Goal: Transaction & Acquisition: Purchase product/service

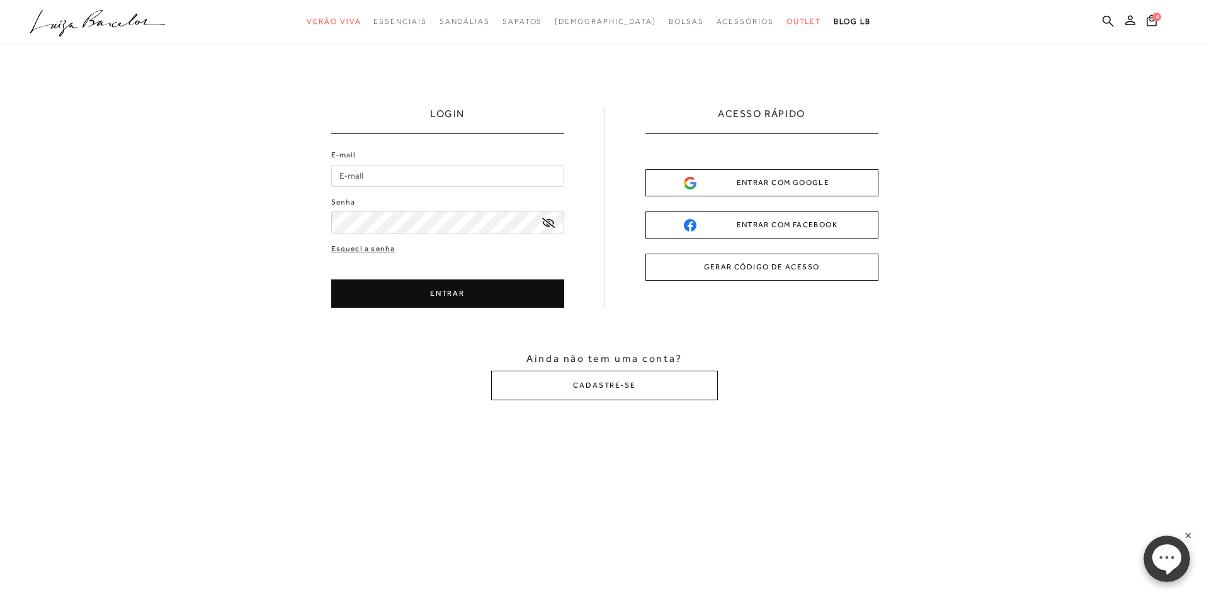
click at [765, 185] on div "ENTRAR COM GOOGLE" at bounding box center [762, 182] width 156 height 13
click at [1156, 24] on icon at bounding box center [1152, 20] width 10 height 12
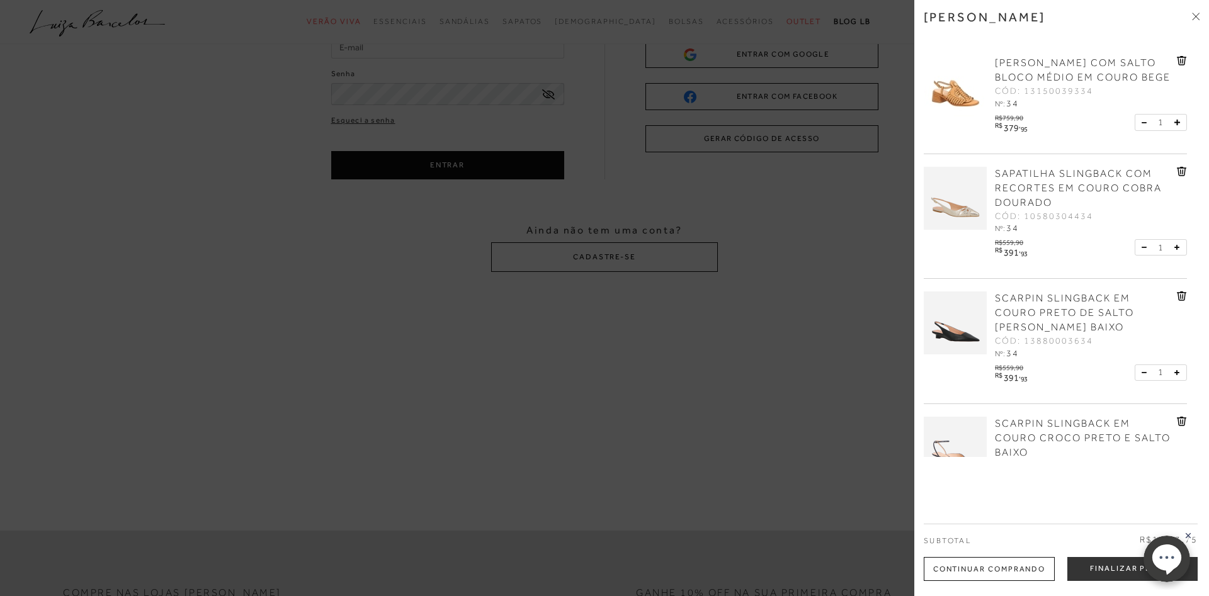
scroll to position [58, 0]
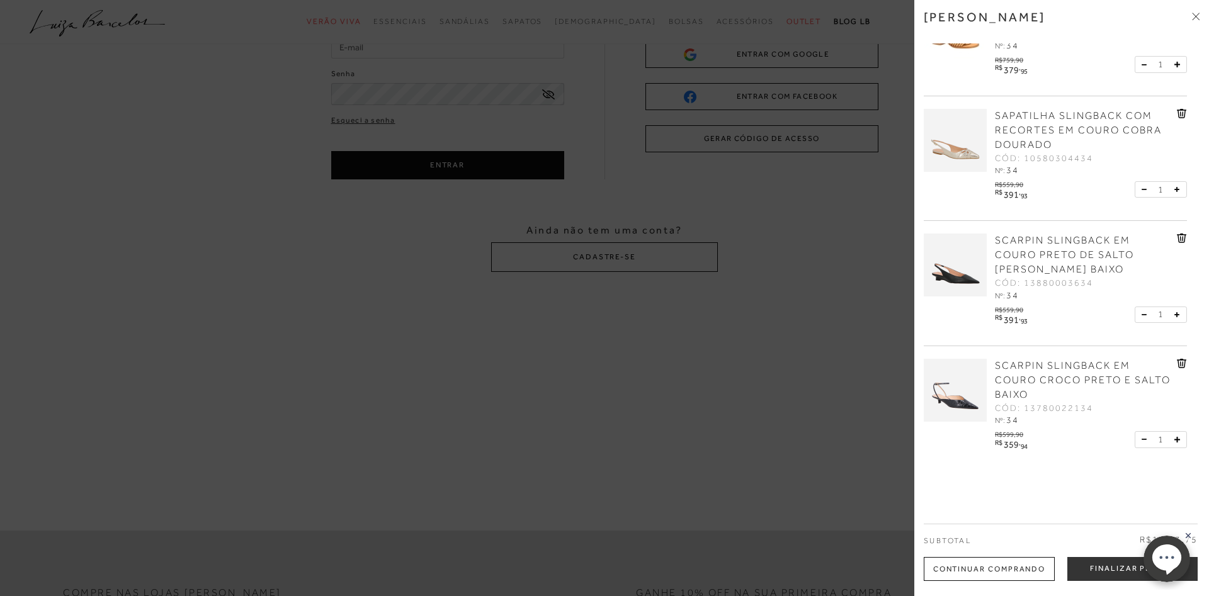
click at [1183, 111] on icon at bounding box center [1181, 113] width 9 height 9
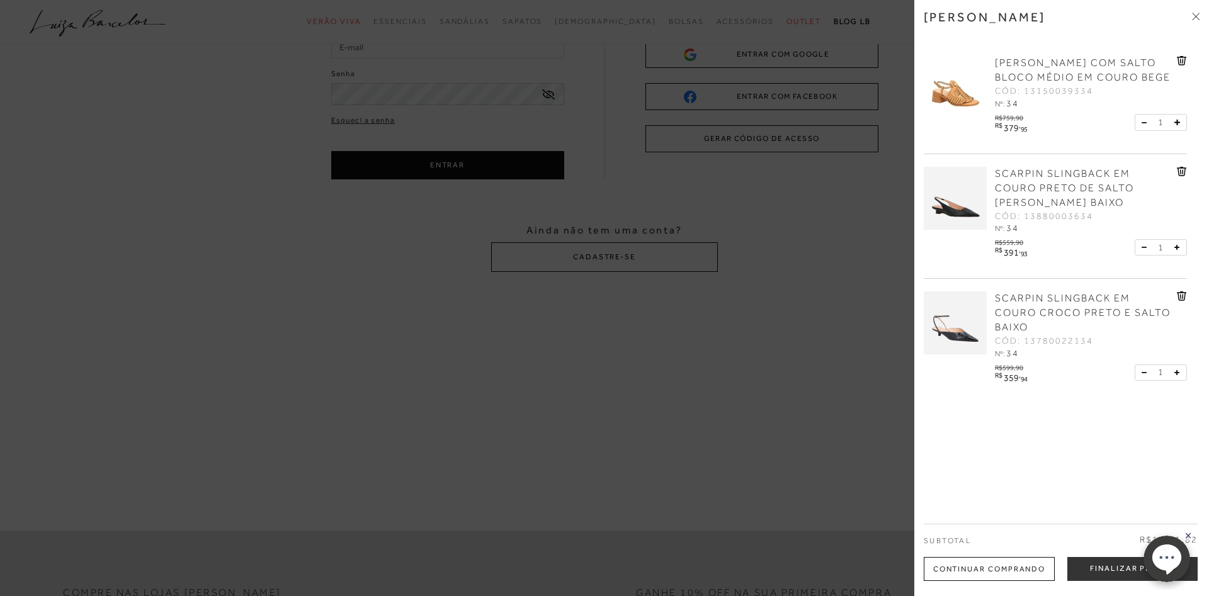
click at [1197, 18] on icon at bounding box center [1198, 18] width 4 height 4
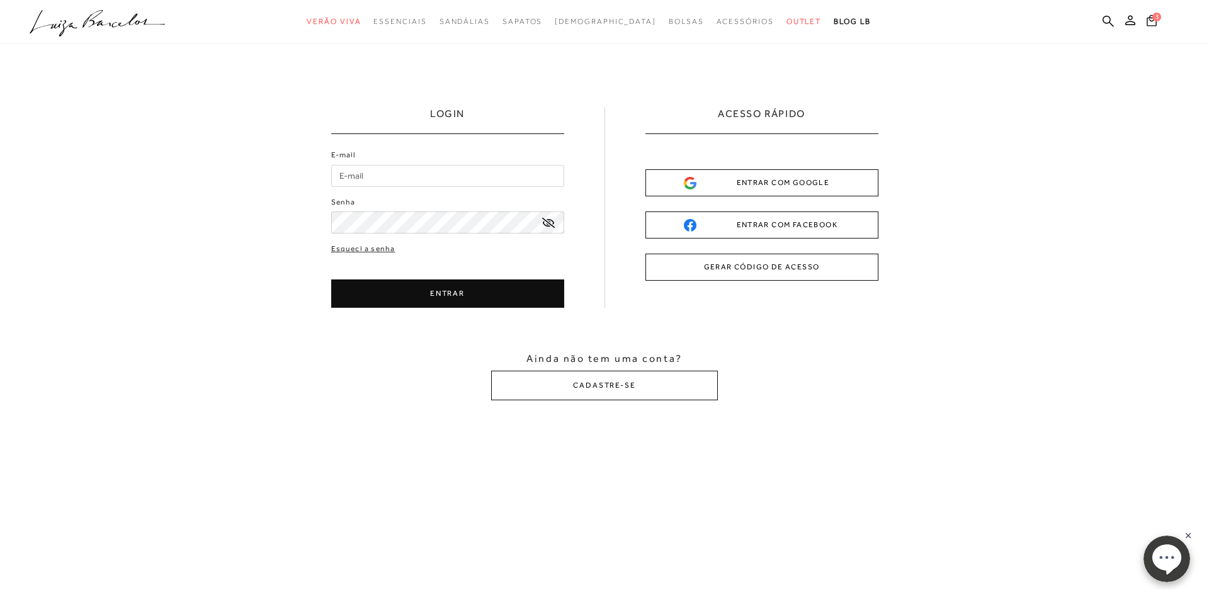
click at [759, 187] on div "ENTRAR COM GOOGLE" at bounding box center [762, 182] width 156 height 13
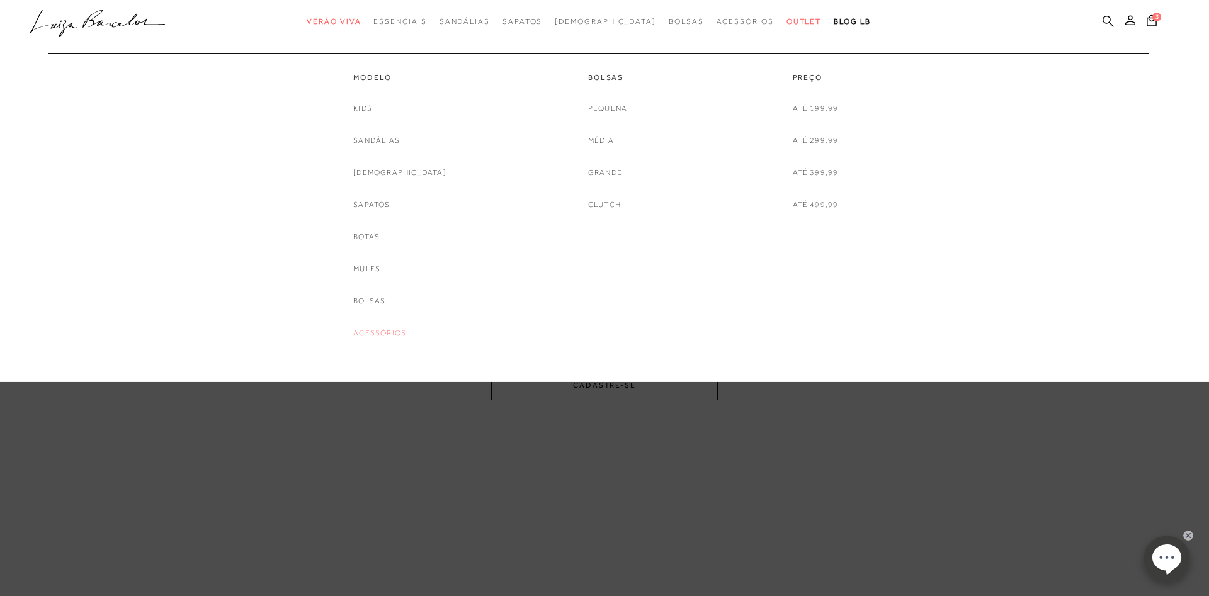
click at [402, 331] on link "Acessórios" at bounding box center [379, 333] width 53 height 13
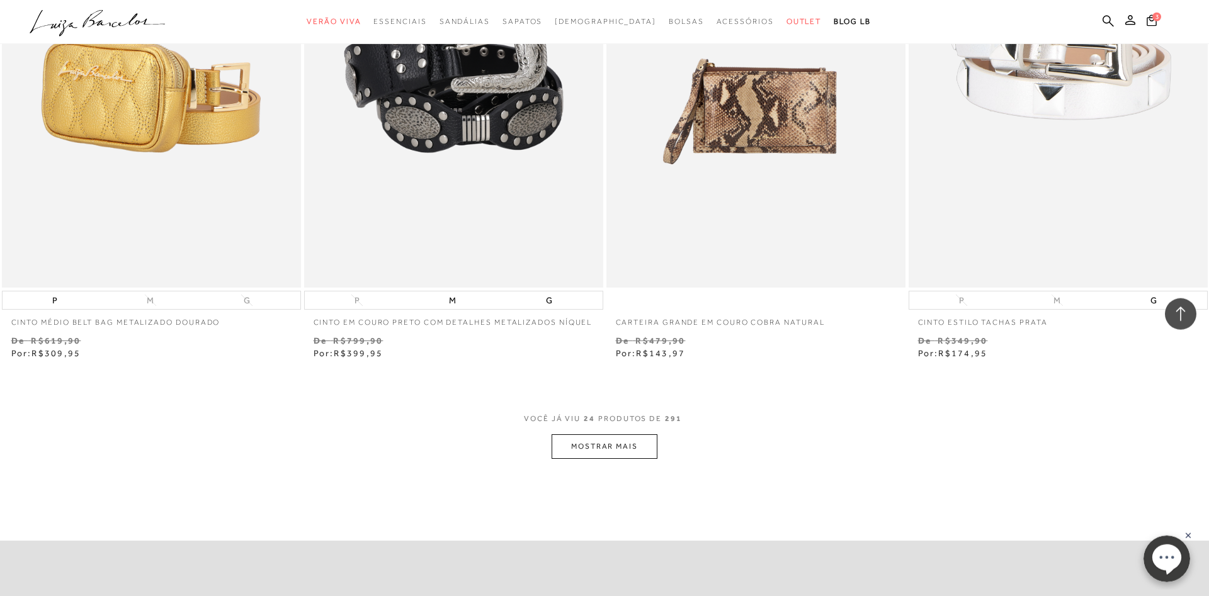
scroll to position [3019, 0]
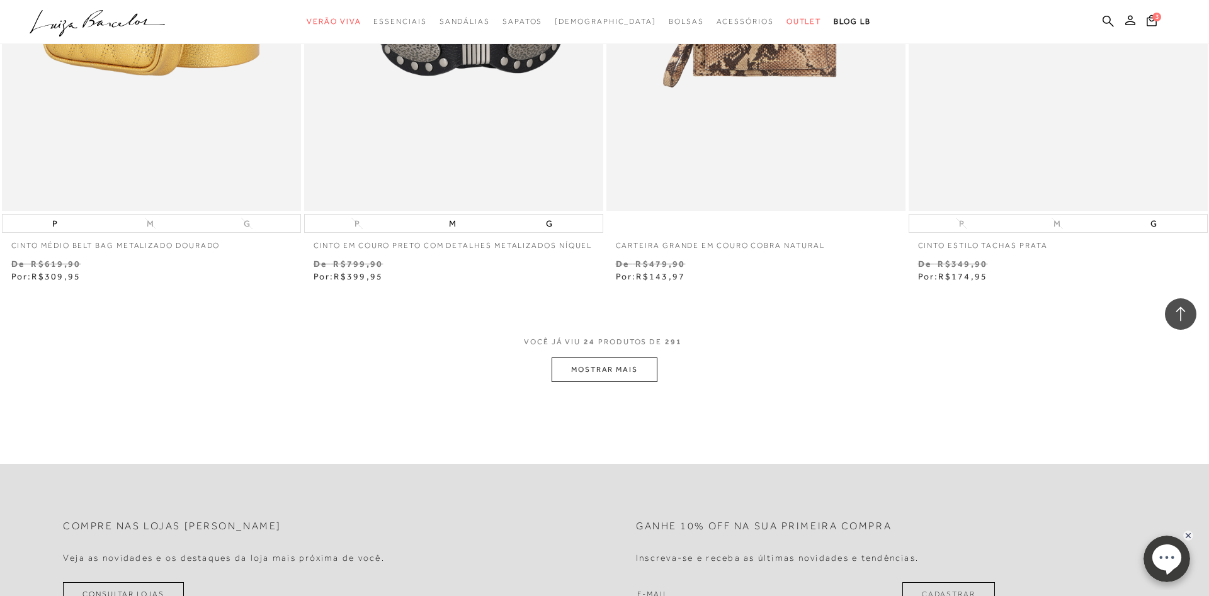
click at [603, 382] on button "MOSTRAR MAIS" at bounding box center [605, 370] width 106 height 25
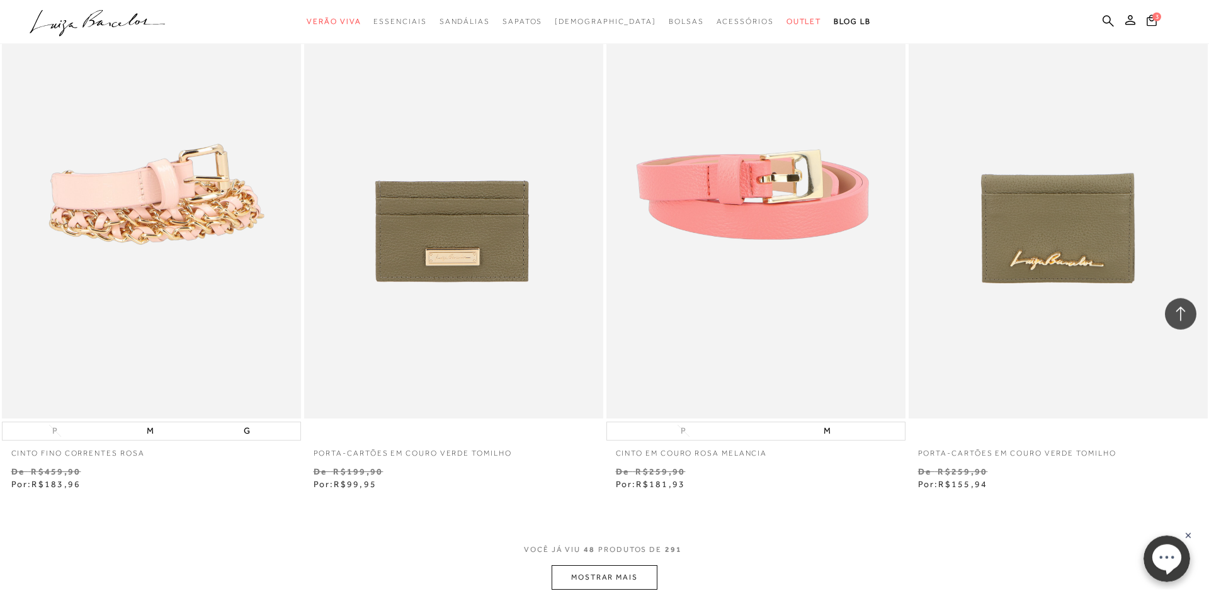
scroll to position [6039, 0]
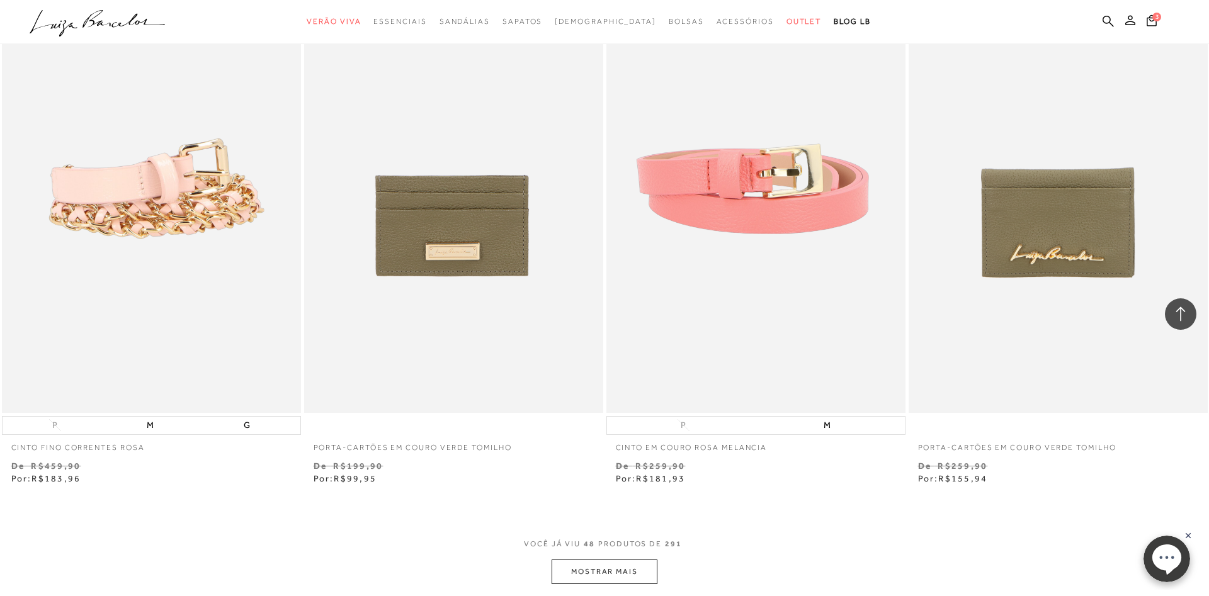
click at [584, 579] on button "MOSTRAR MAIS" at bounding box center [605, 572] width 106 height 25
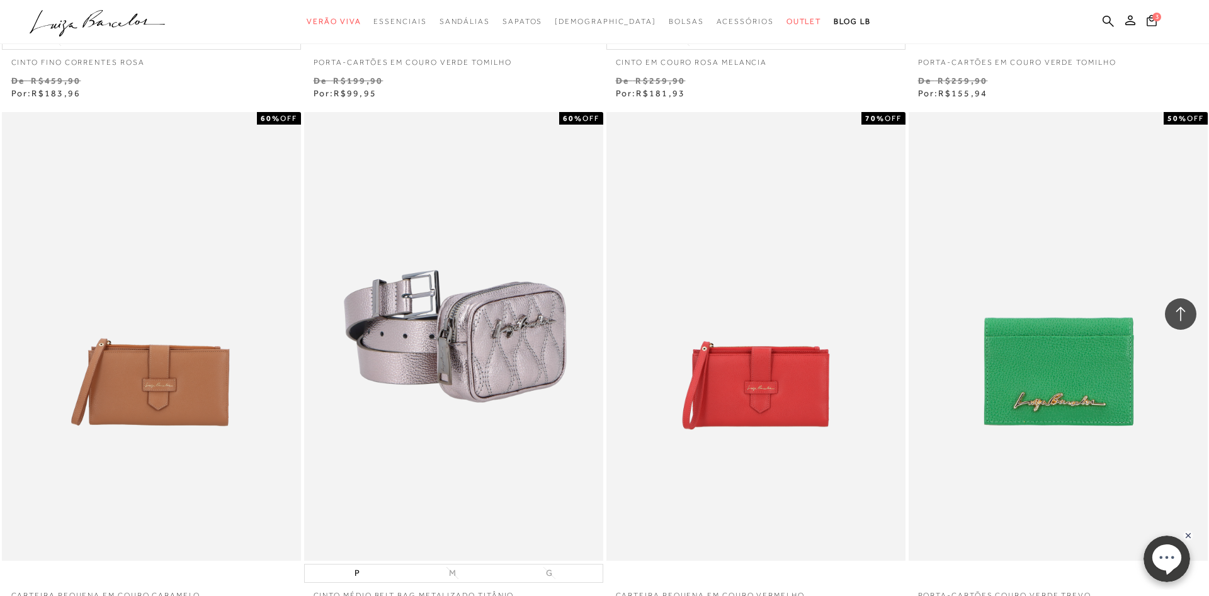
scroll to position [6553, 0]
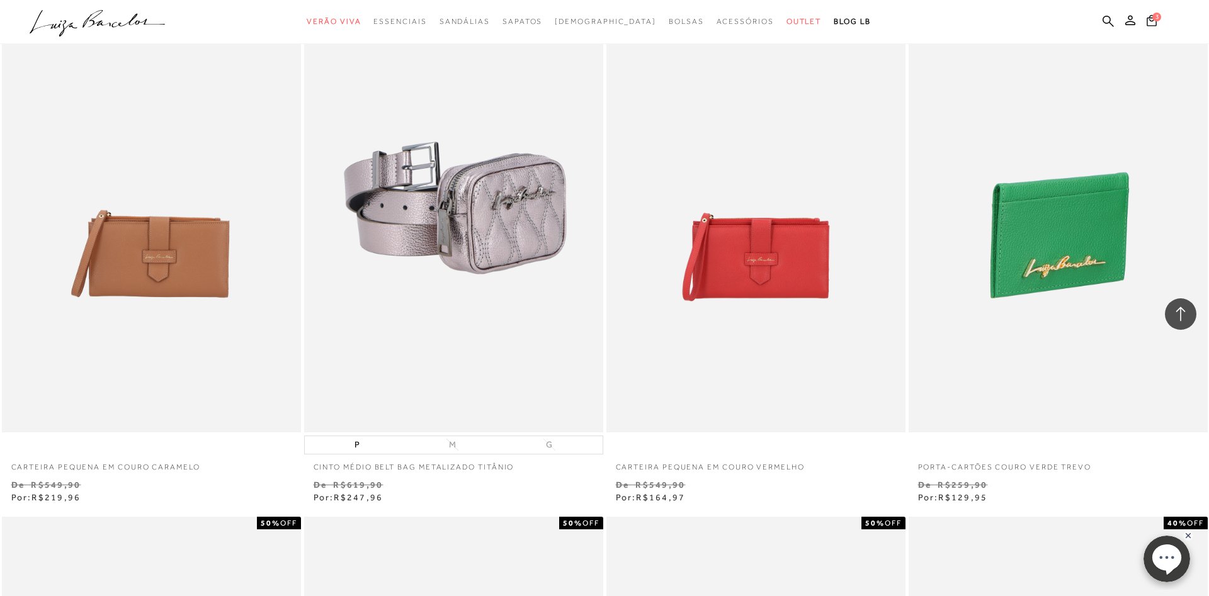
click at [1049, 289] on img at bounding box center [1059, 208] width 298 height 449
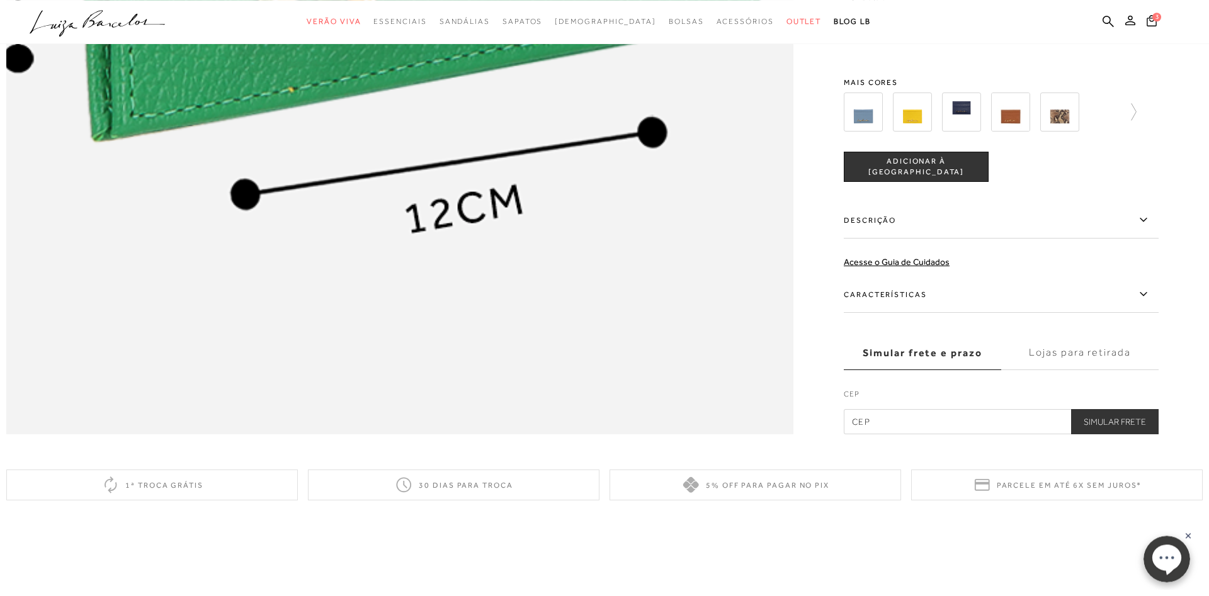
scroll to position [1927, 0]
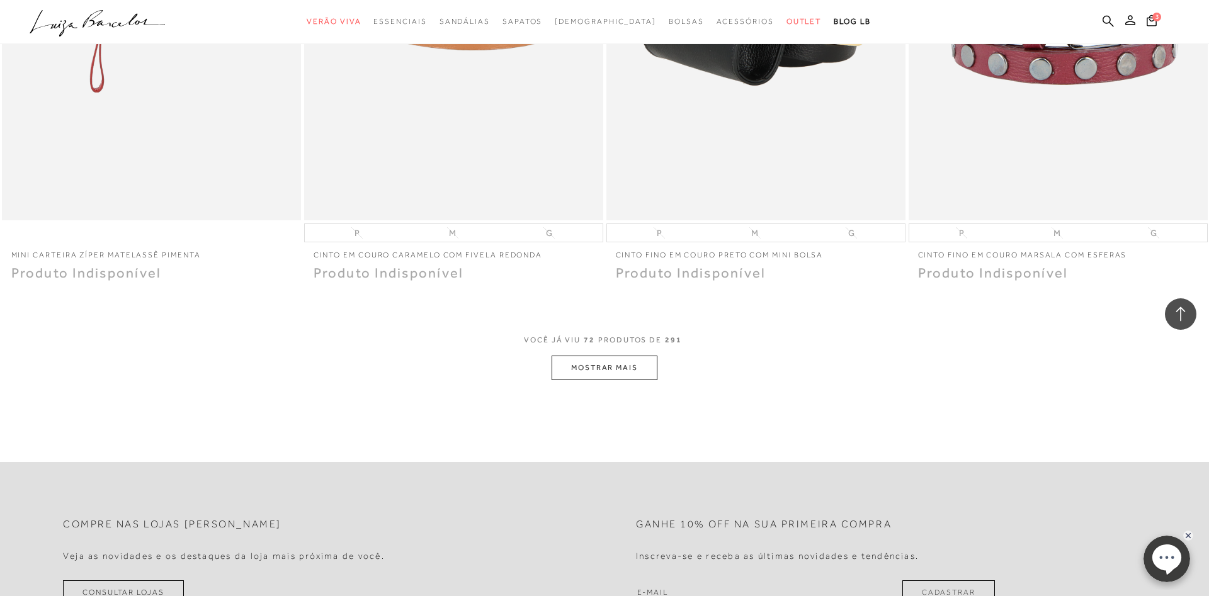
scroll to position [9508, 0]
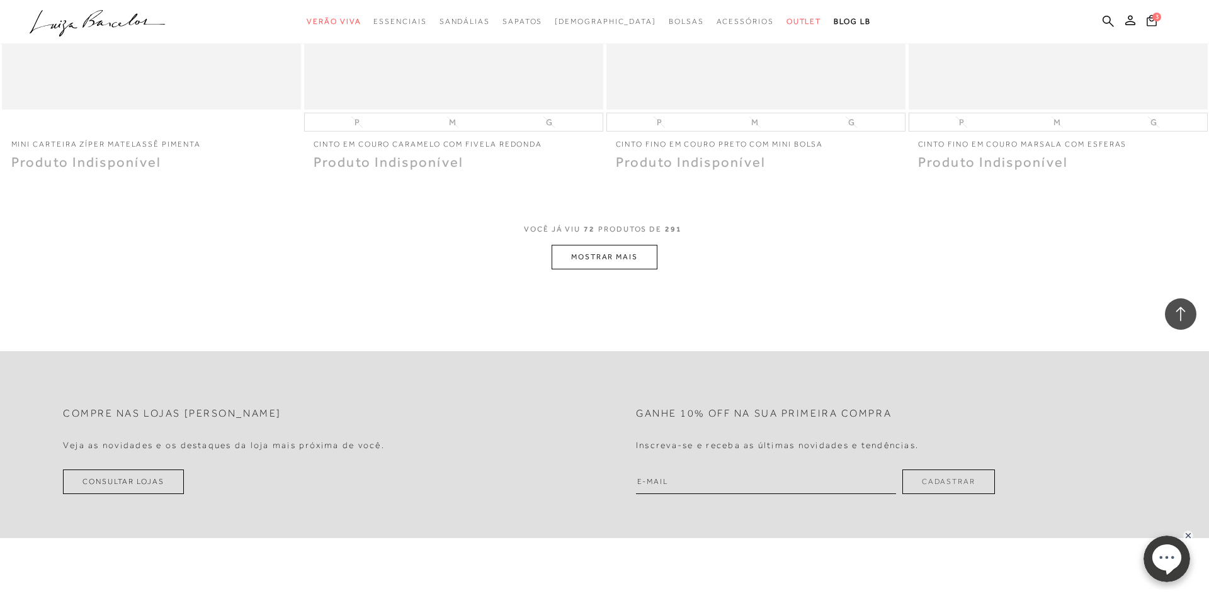
click at [622, 270] on button "MOSTRAR MAIS" at bounding box center [605, 257] width 106 height 25
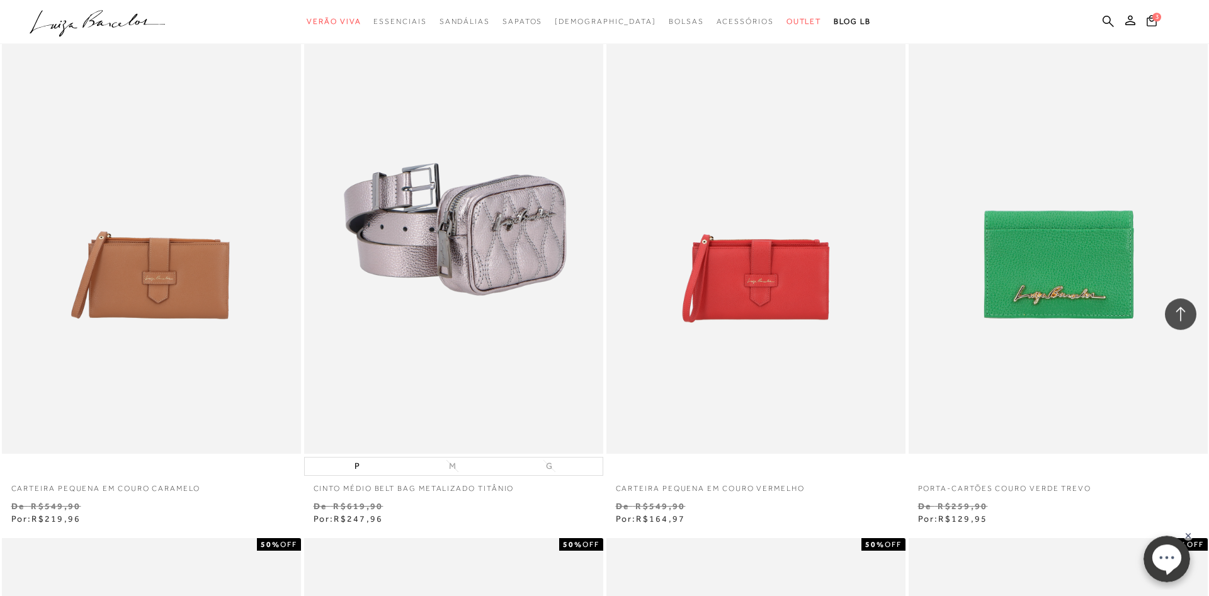
scroll to position [6553, 0]
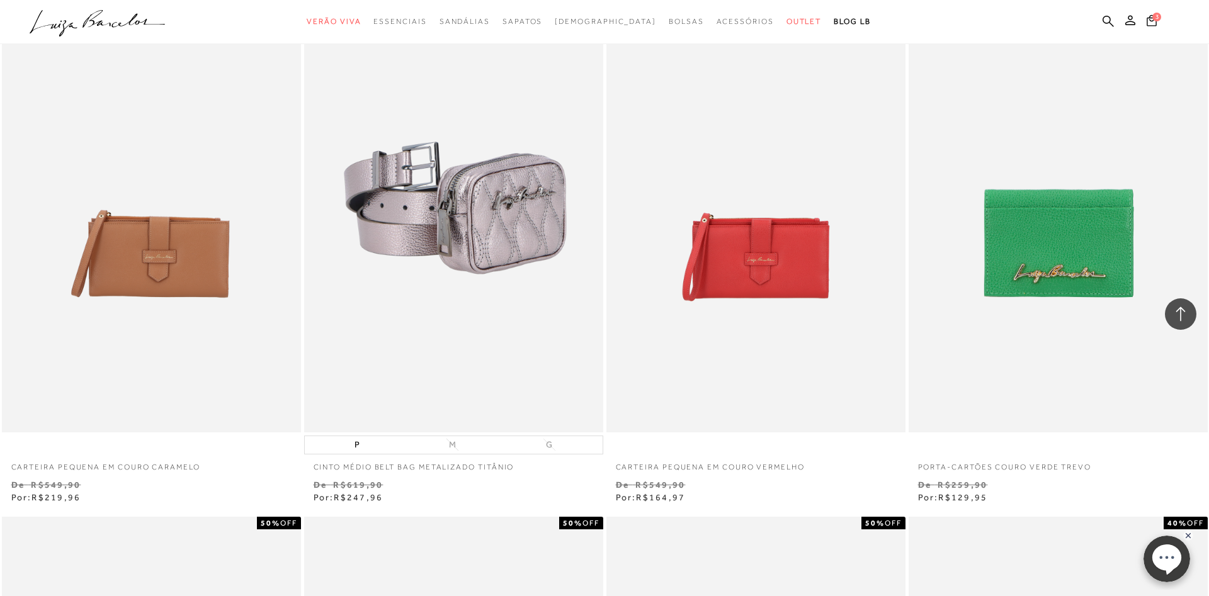
click at [1015, 473] on p "PORTA-CARTÕES COURO VERDE TREVO" at bounding box center [1058, 464] width 299 height 18
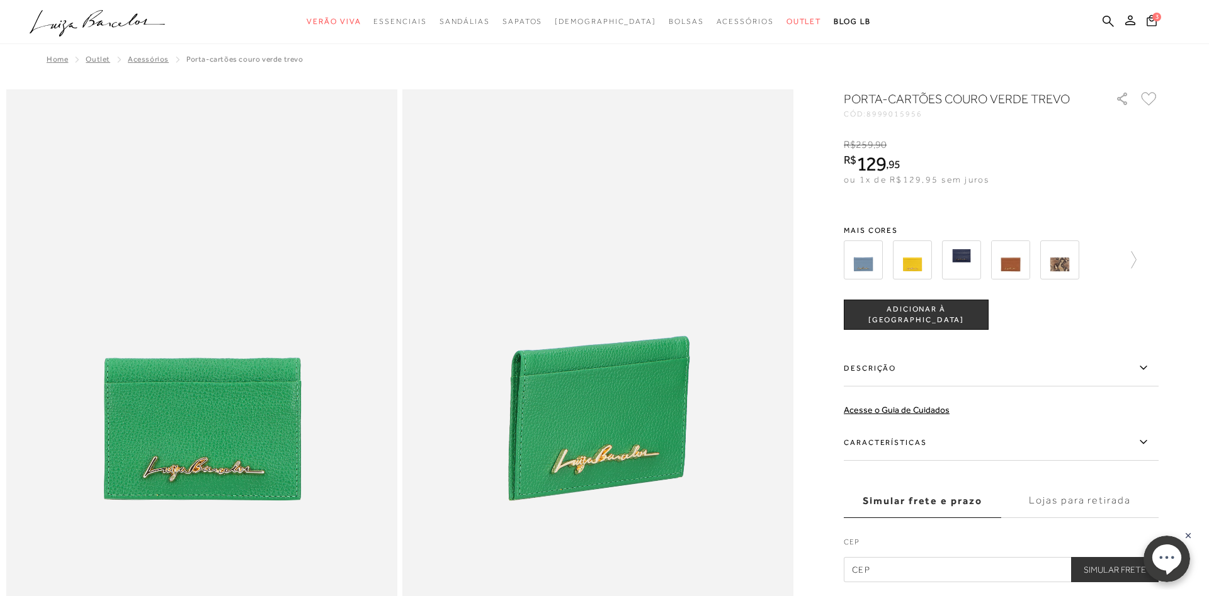
click at [886, 316] on span "ADICIONAR À SACOLA" at bounding box center [917, 315] width 144 height 22
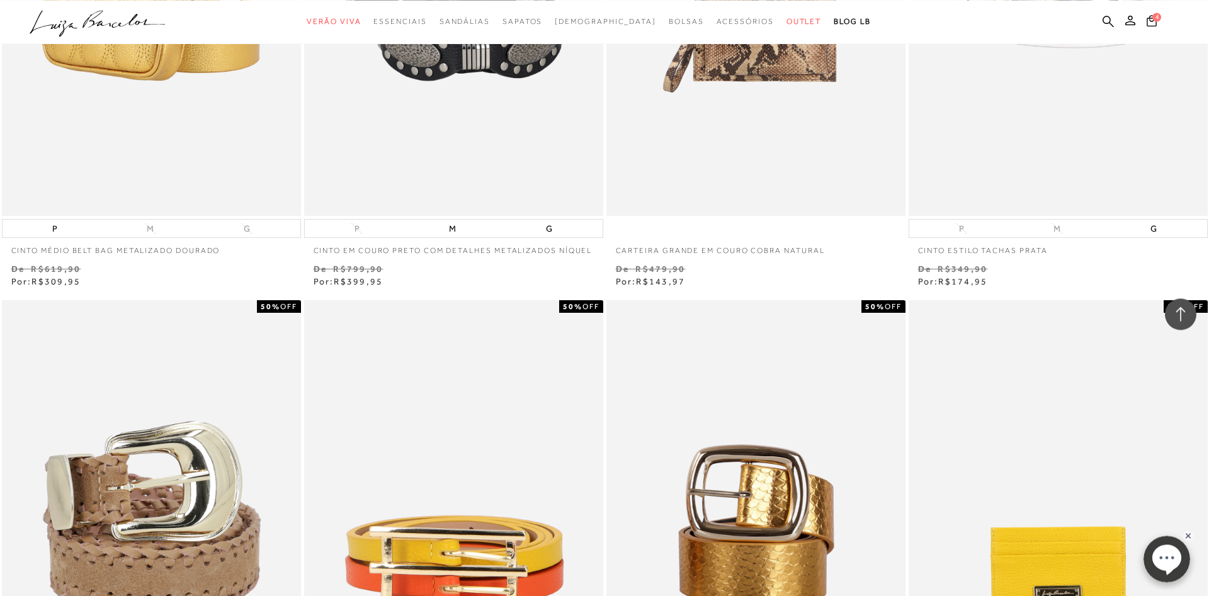
scroll to position [2827, 0]
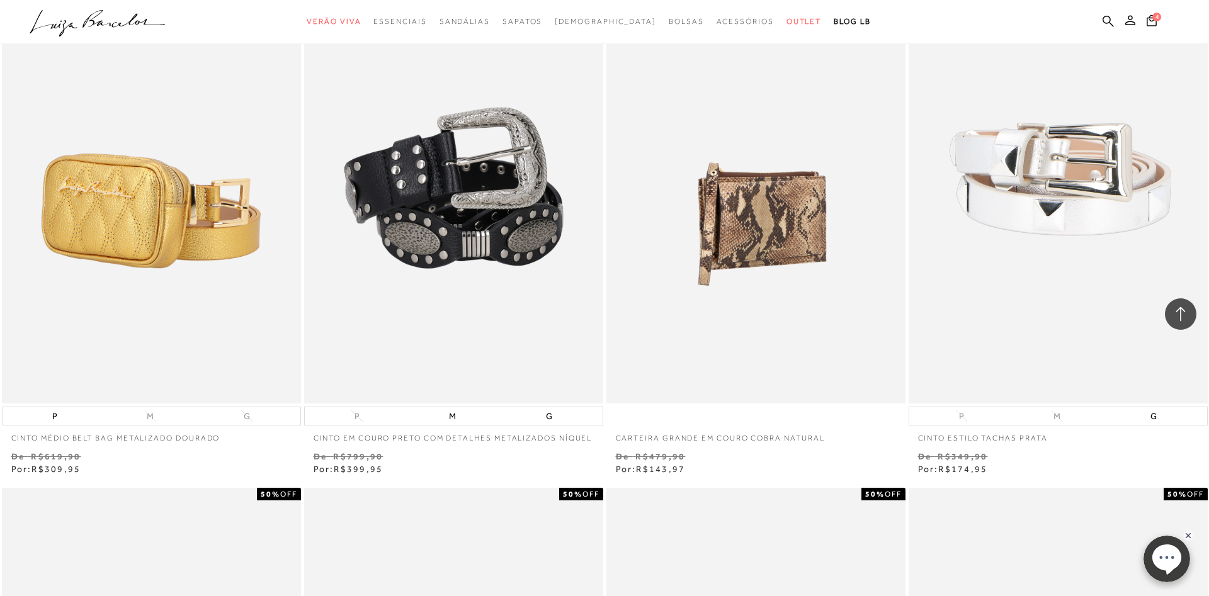
click at [767, 247] on img at bounding box center [757, 179] width 298 height 449
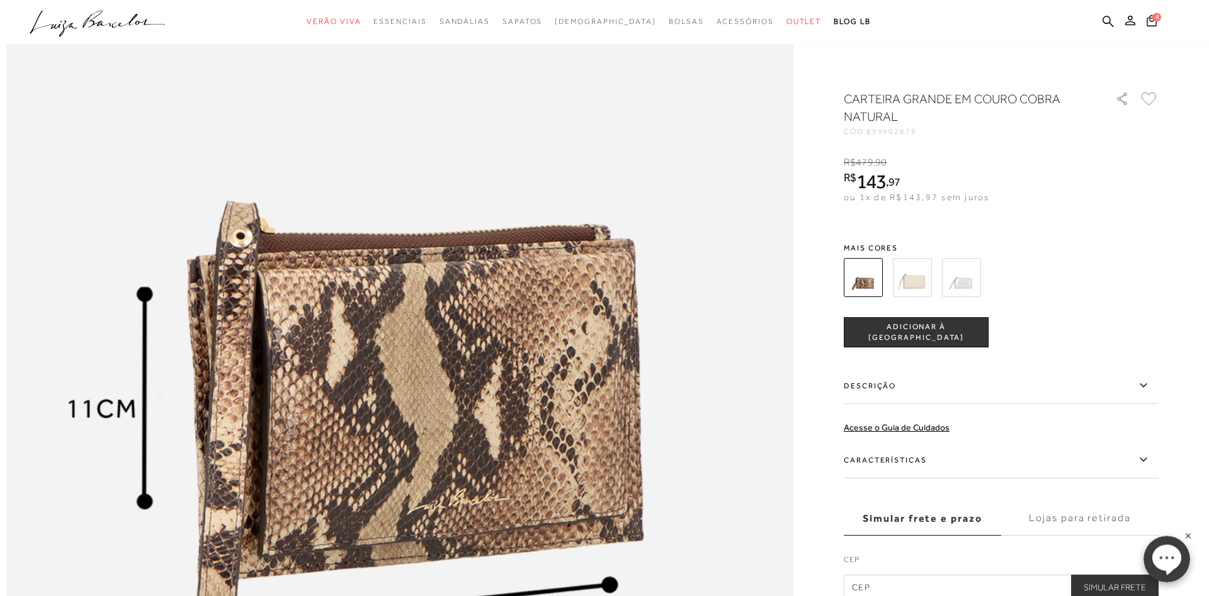
scroll to position [1285, 0]
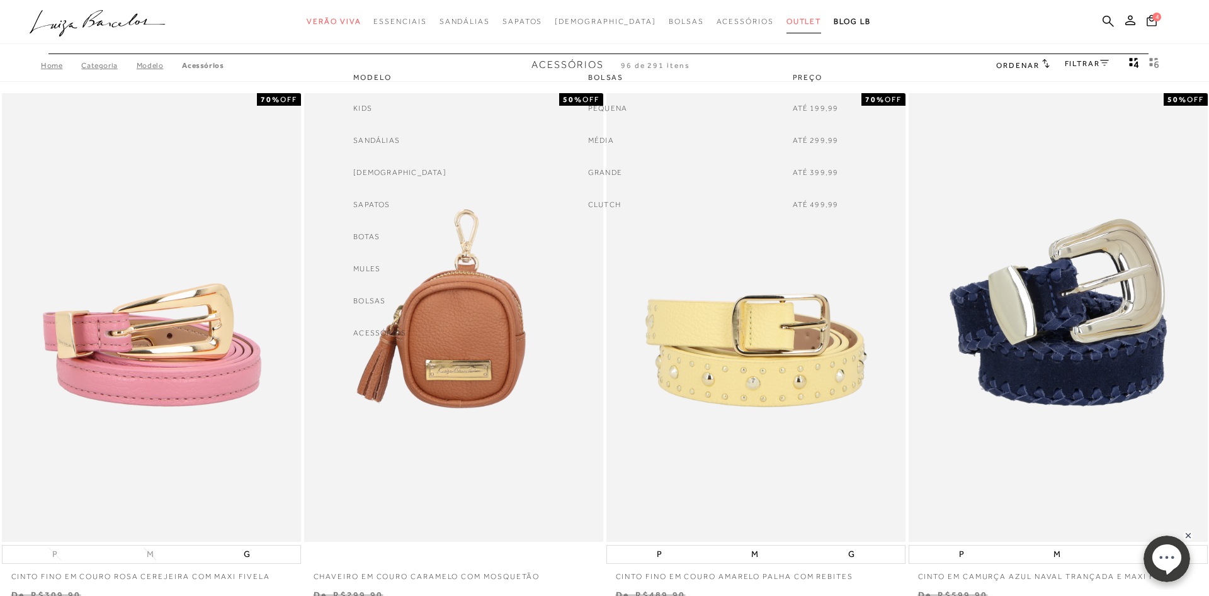
scroll to position [2827, 0]
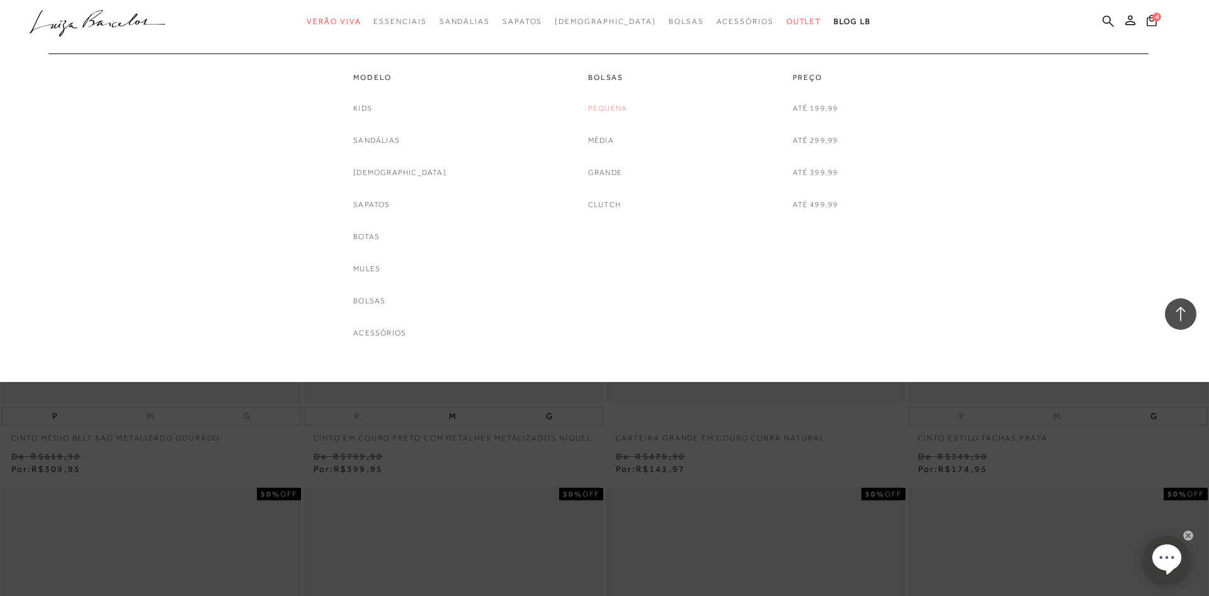
click at [603, 111] on link "Pequena" at bounding box center [607, 108] width 39 height 13
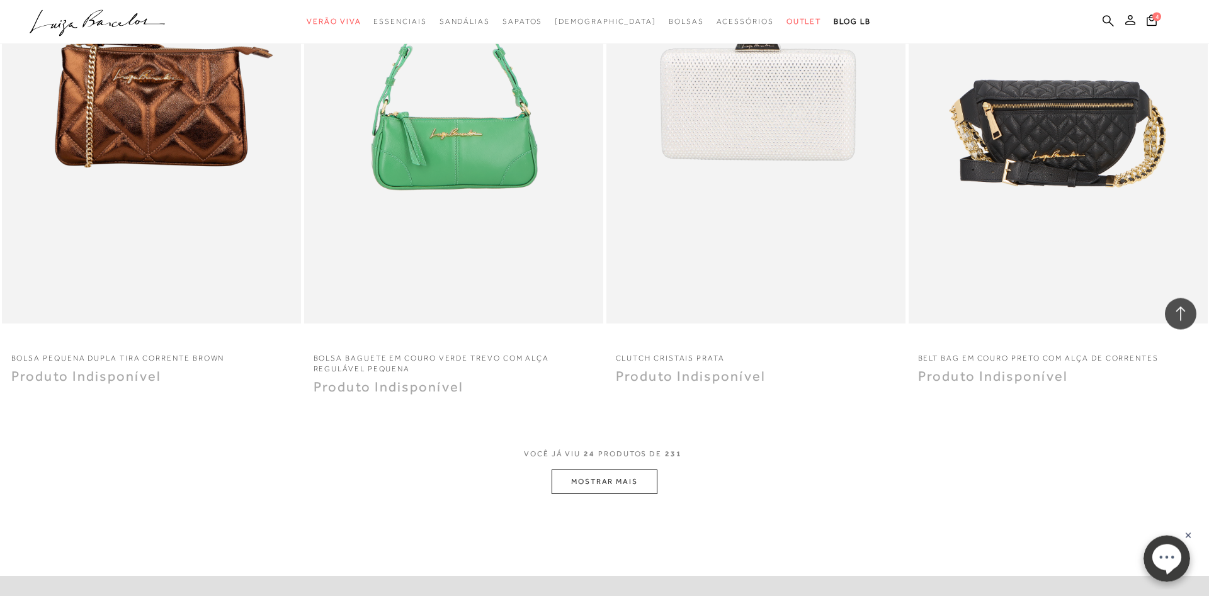
scroll to position [2955, 0]
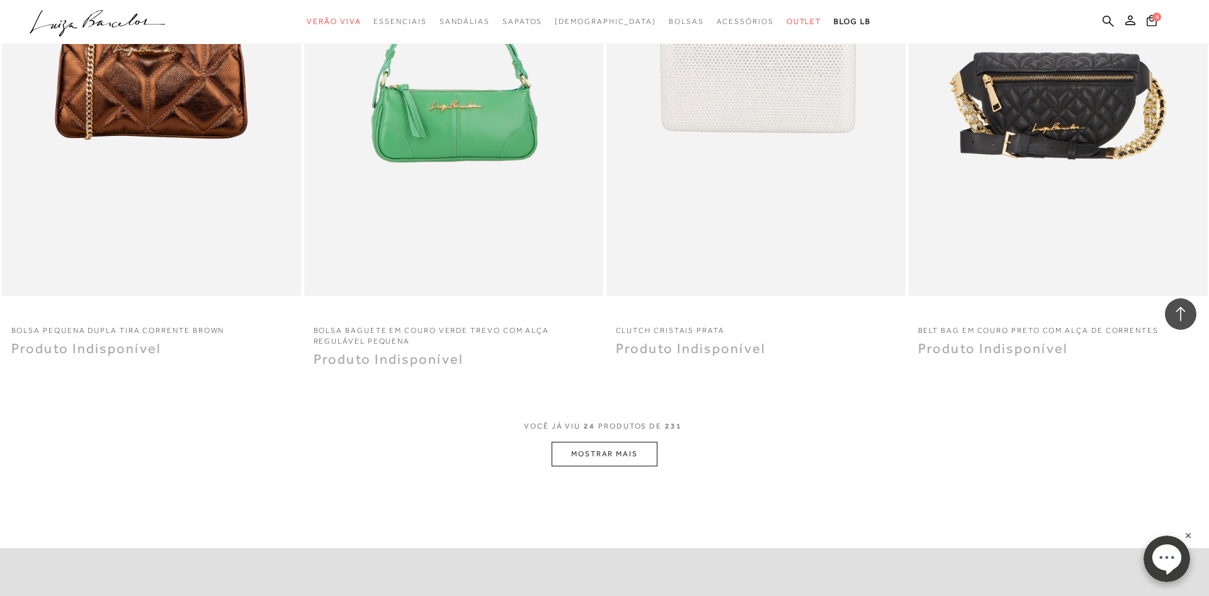
click at [602, 452] on button "MOSTRAR MAIS" at bounding box center [605, 454] width 106 height 25
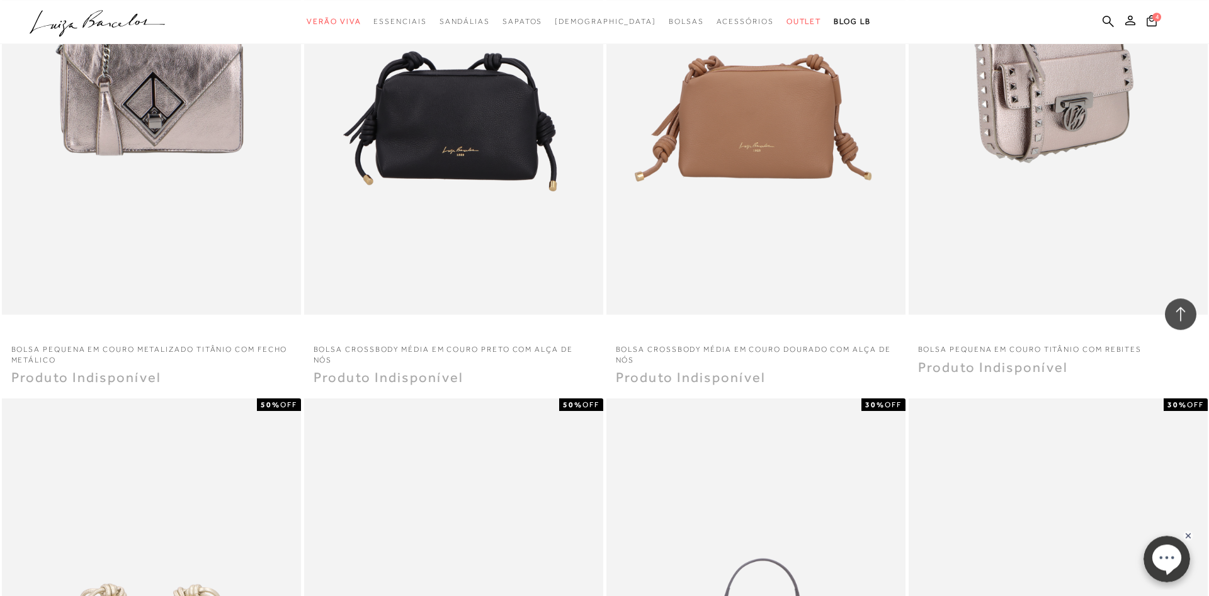
scroll to position [3855, 0]
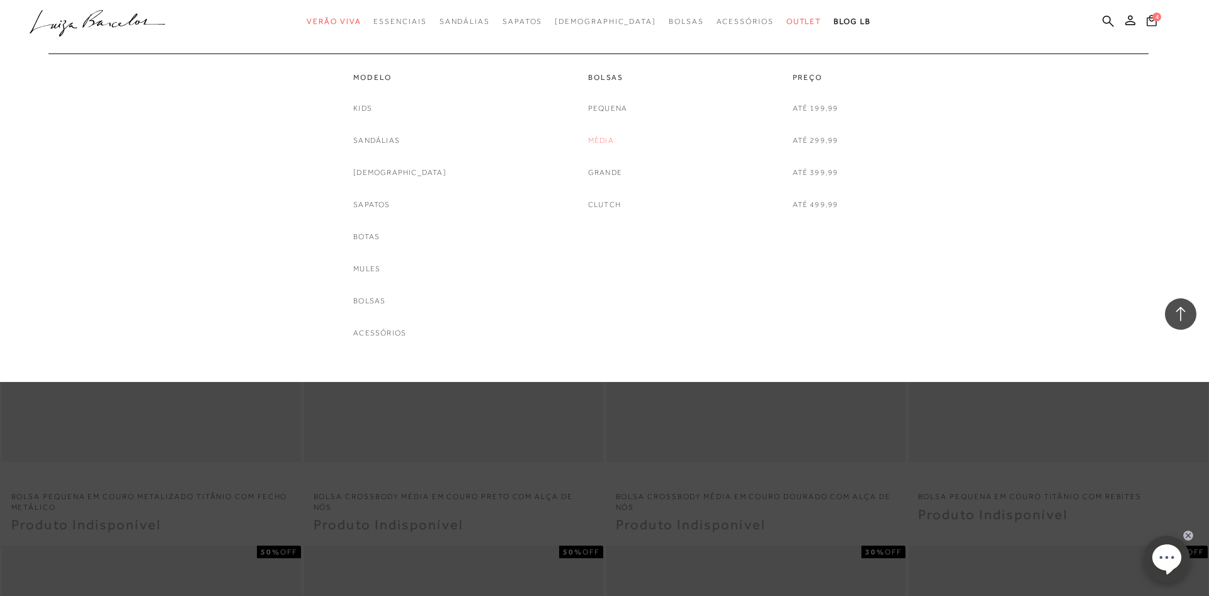
click at [601, 139] on link "Média" at bounding box center [601, 140] width 26 height 13
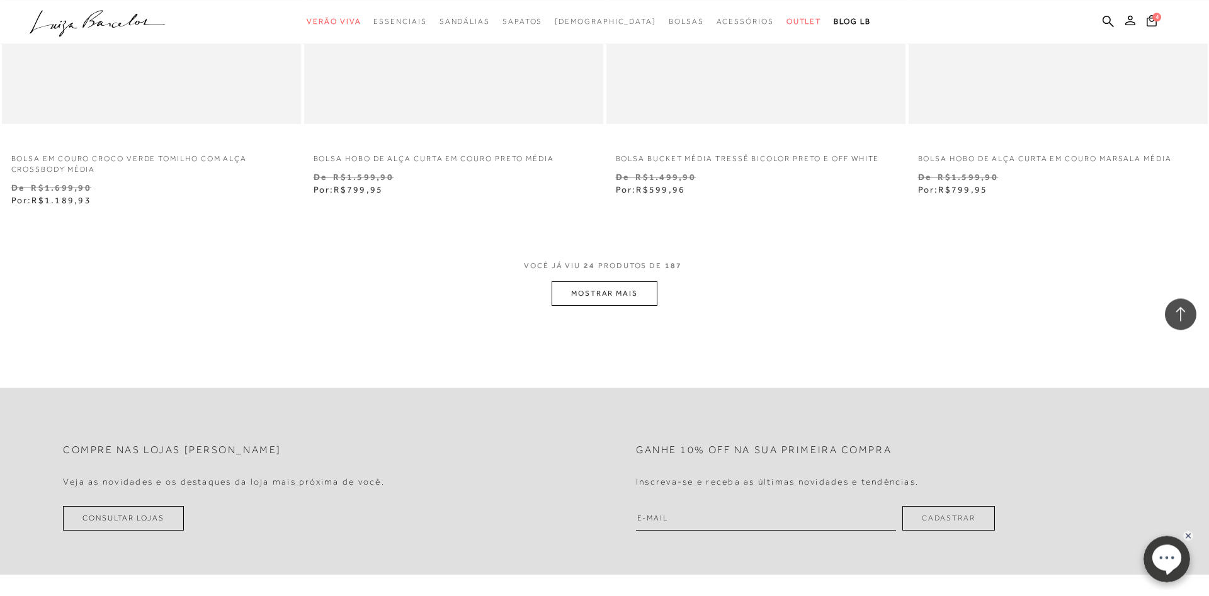
scroll to position [3148, 0]
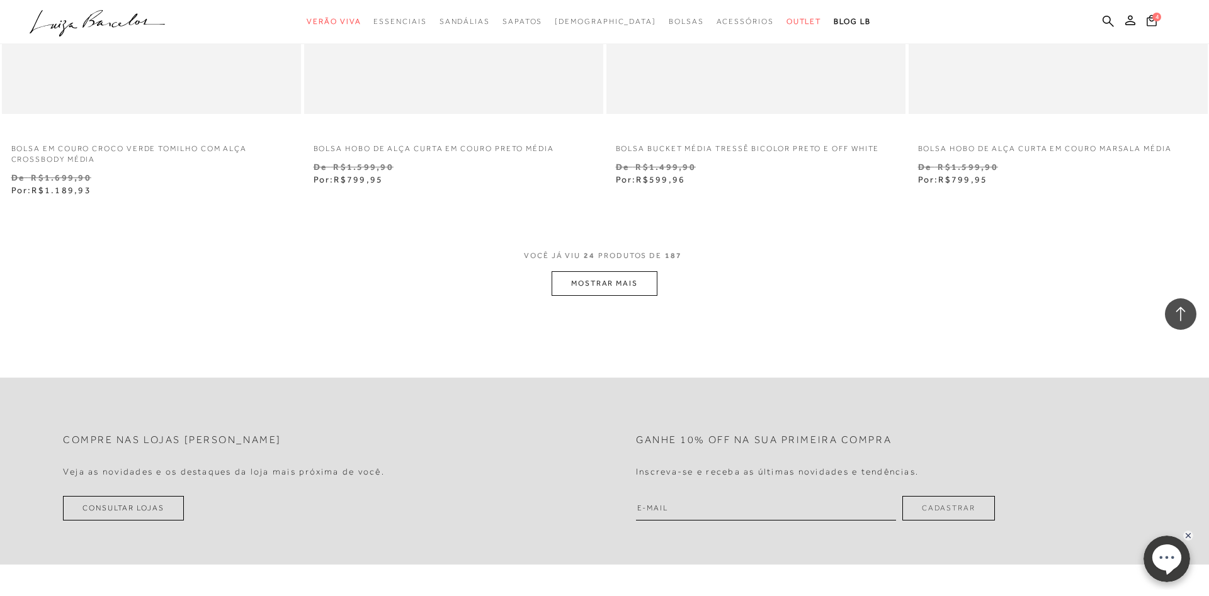
click at [595, 287] on button "MOSTRAR MAIS" at bounding box center [605, 283] width 106 height 25
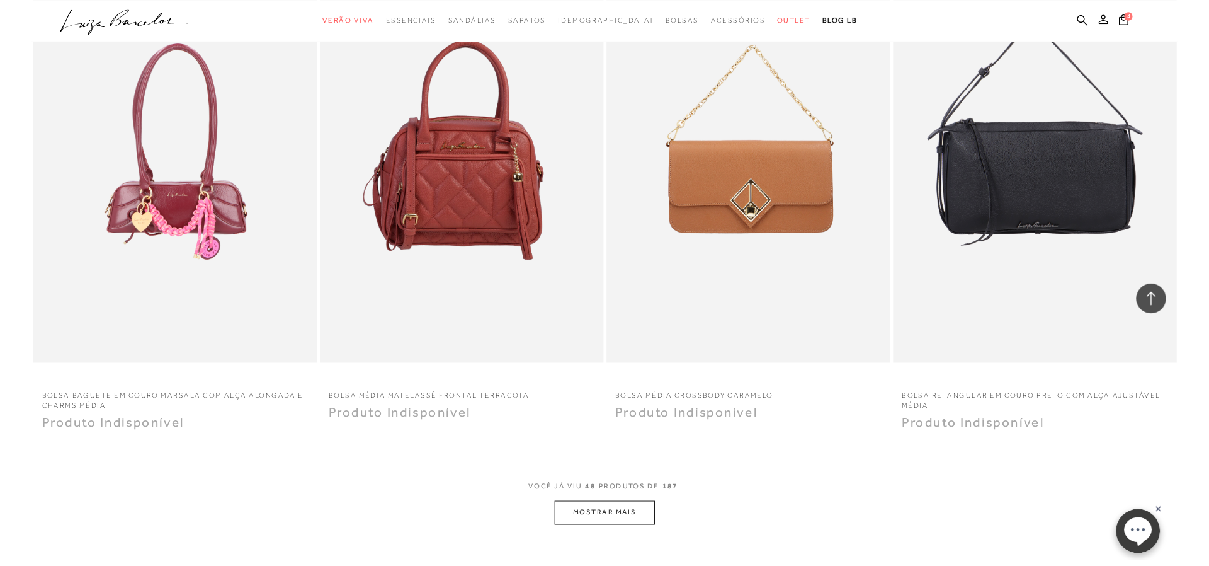
scroll to position [6103, 0]
